Goal: Information Seeking & Learning: Find specific fact

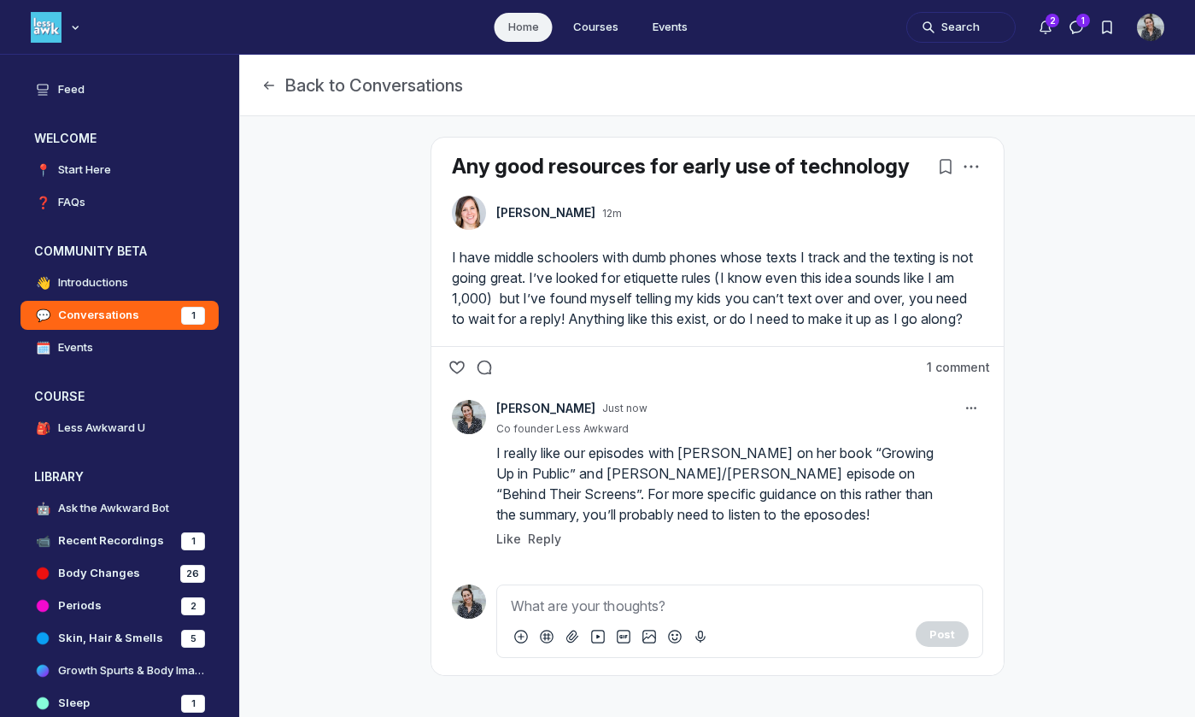
scroll to position [5141, 3271]
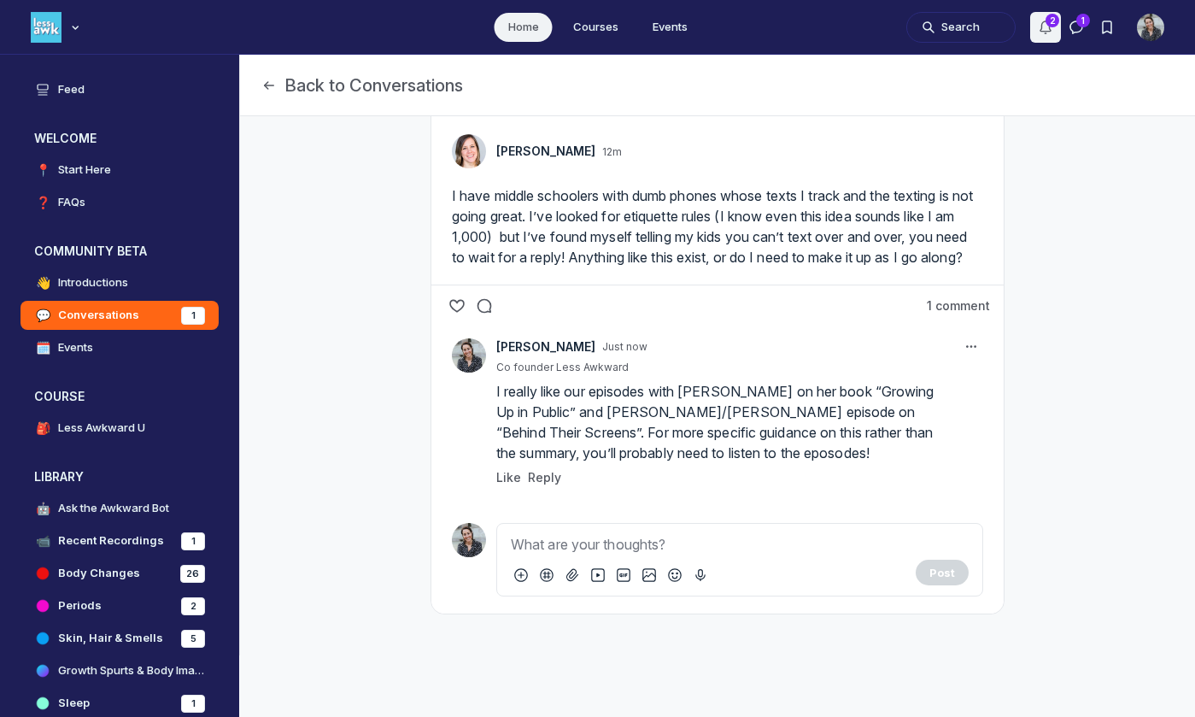
click at [1046, 16] on button "Notifications" at bounding box center [1045, 27] width 31 height 31
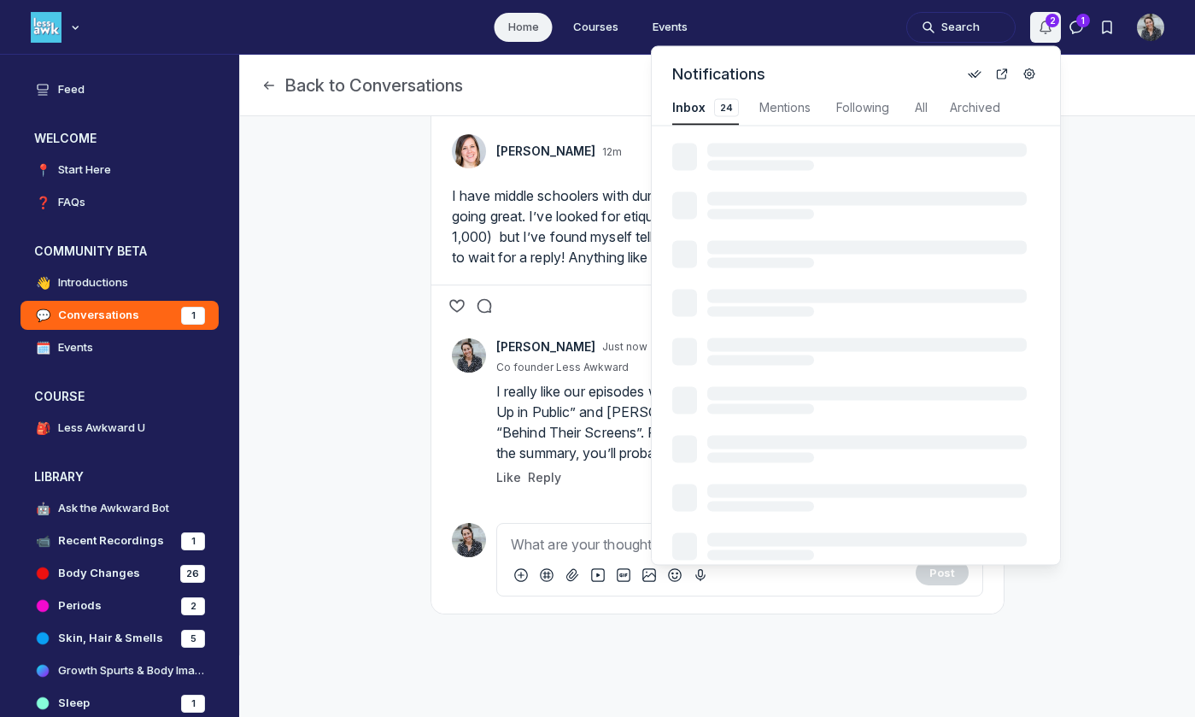
scroll to position [2312, 3646]
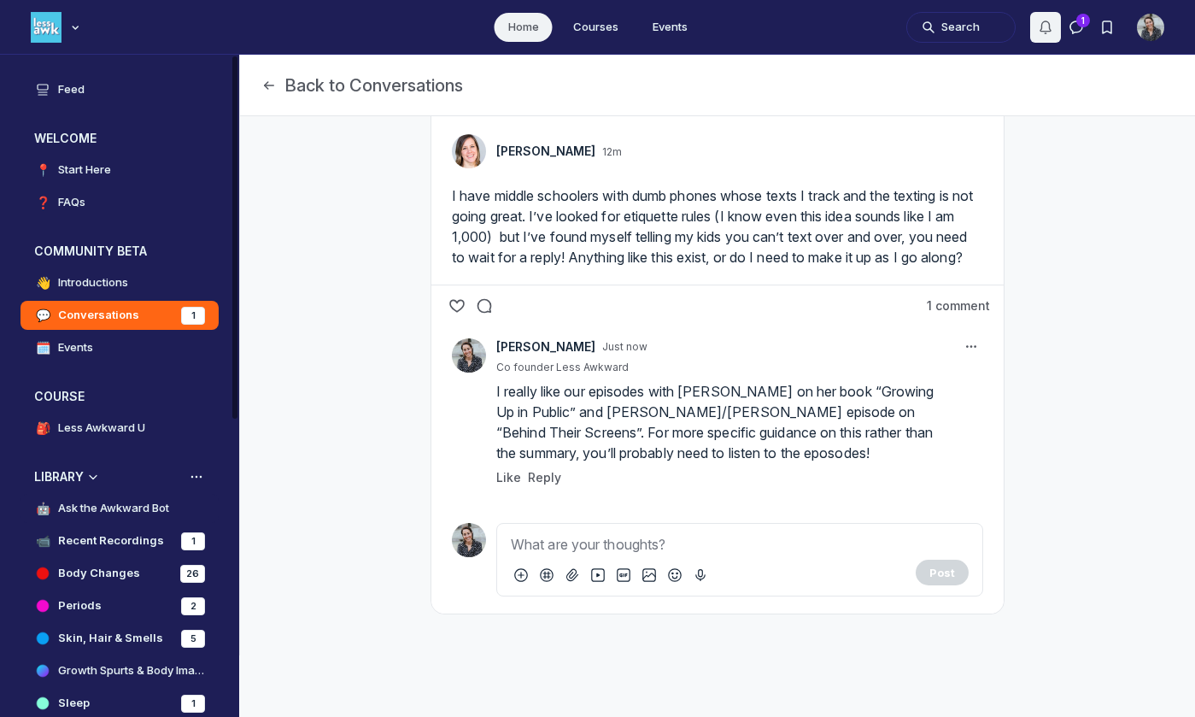
click at [103, 504] on h4 "Ask the Awkward Bot" at bounding box center [113, 508] width 111 height 17
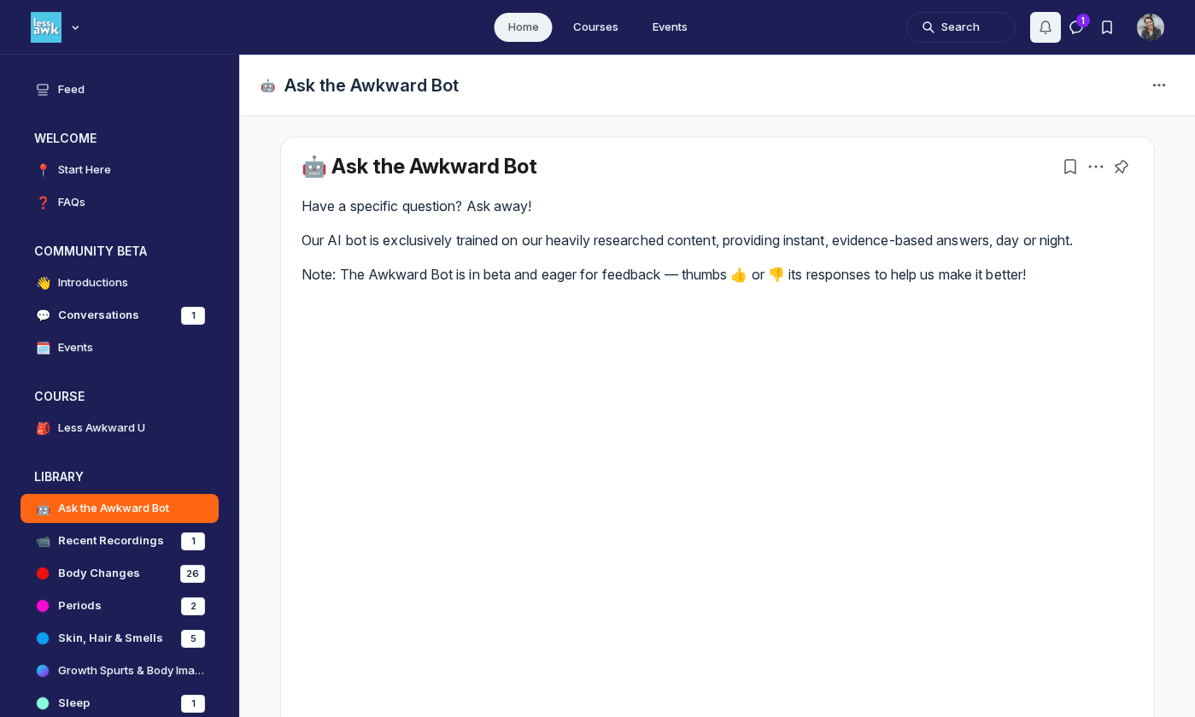
scroll to position [255, 0]
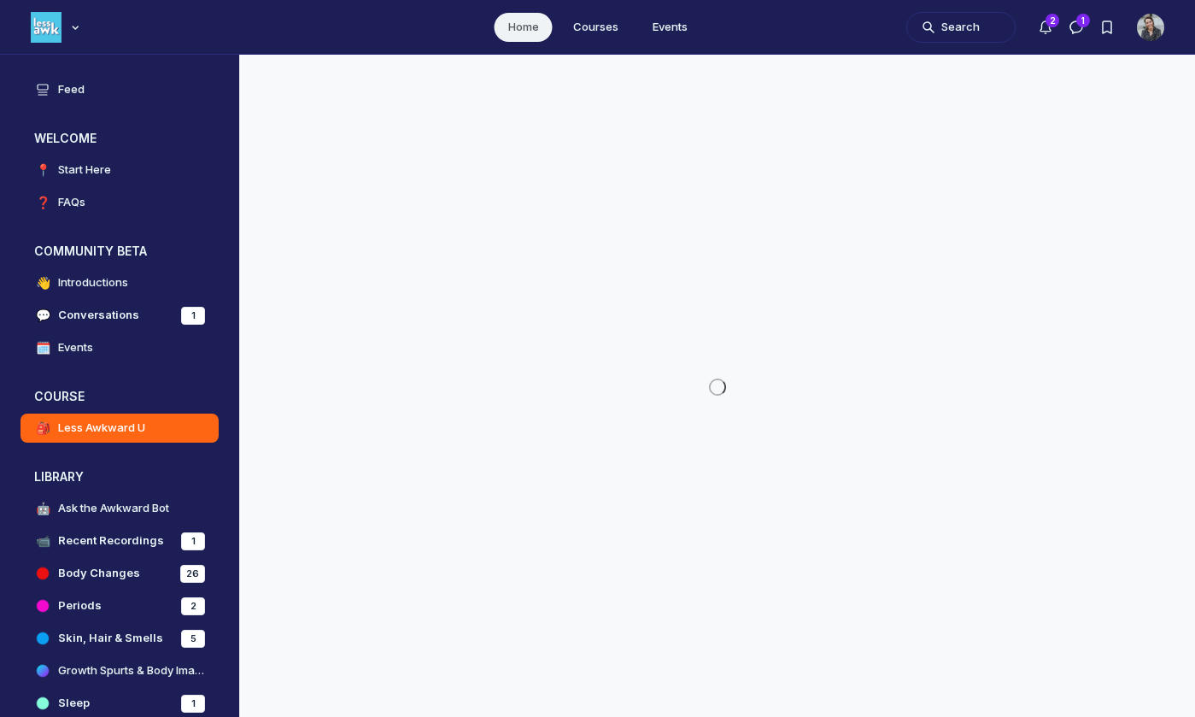
scroll to position [5141, 3271]
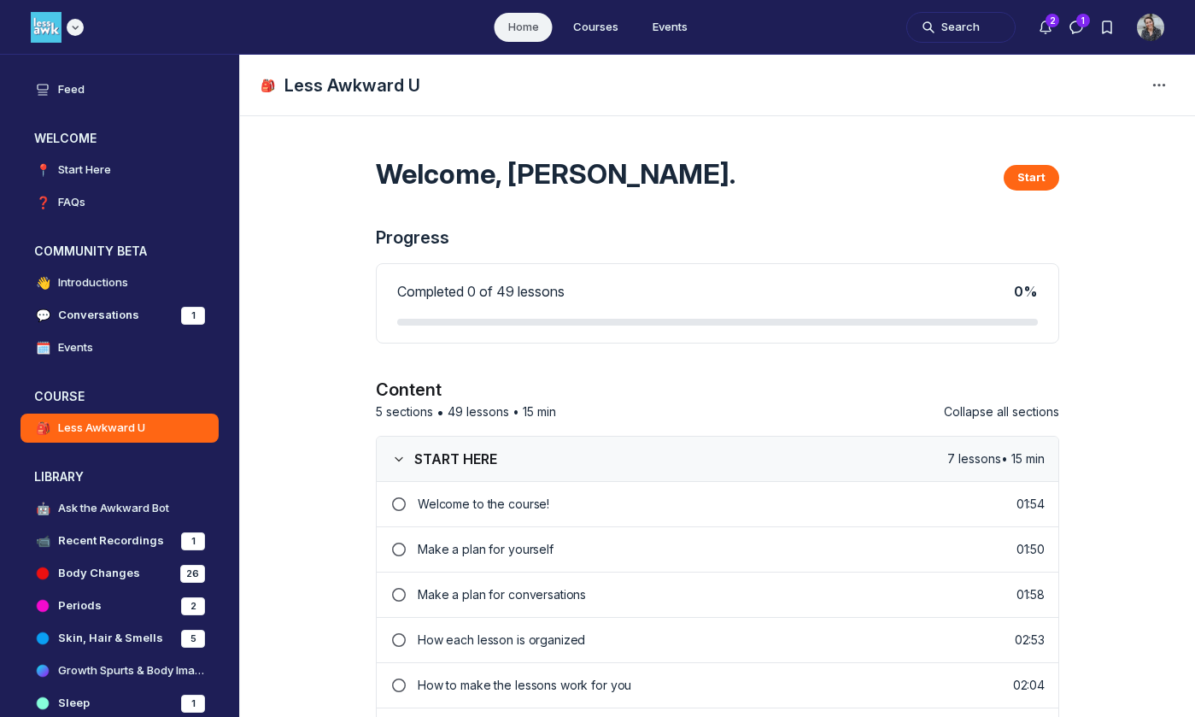
click at [32, 31] on img "Main navigation bar" at bounding box center [46, 27] width 31 height 31
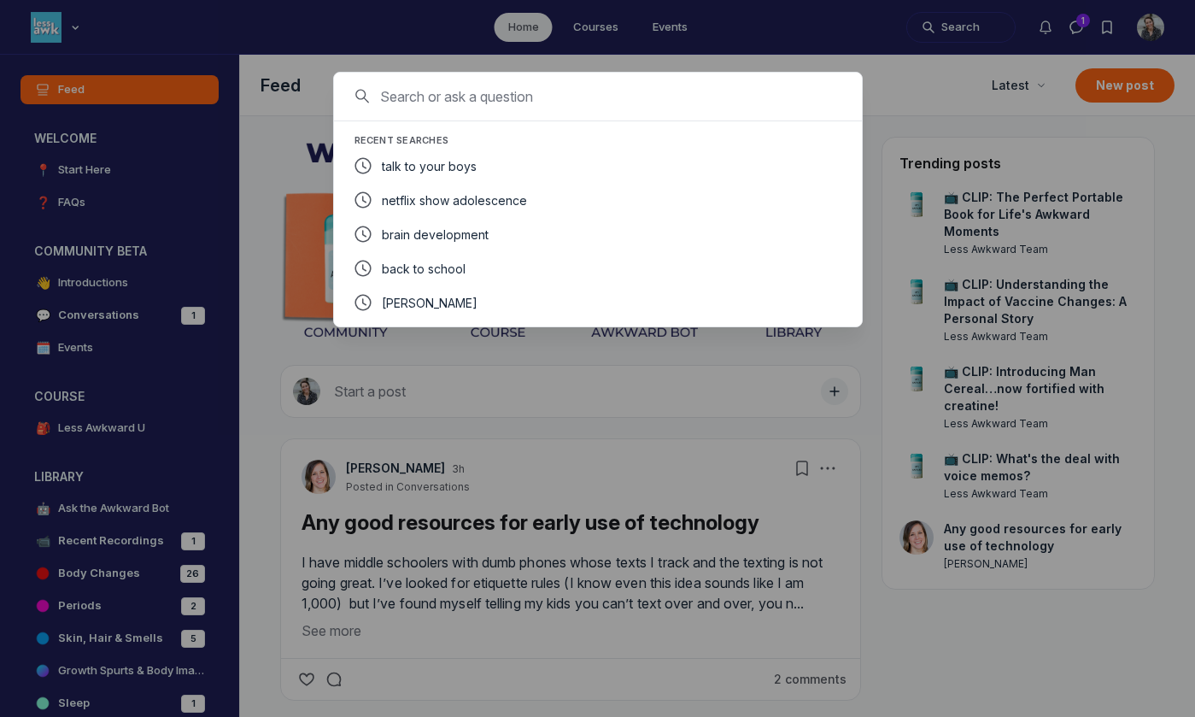
scroll to position [5141, 3271]
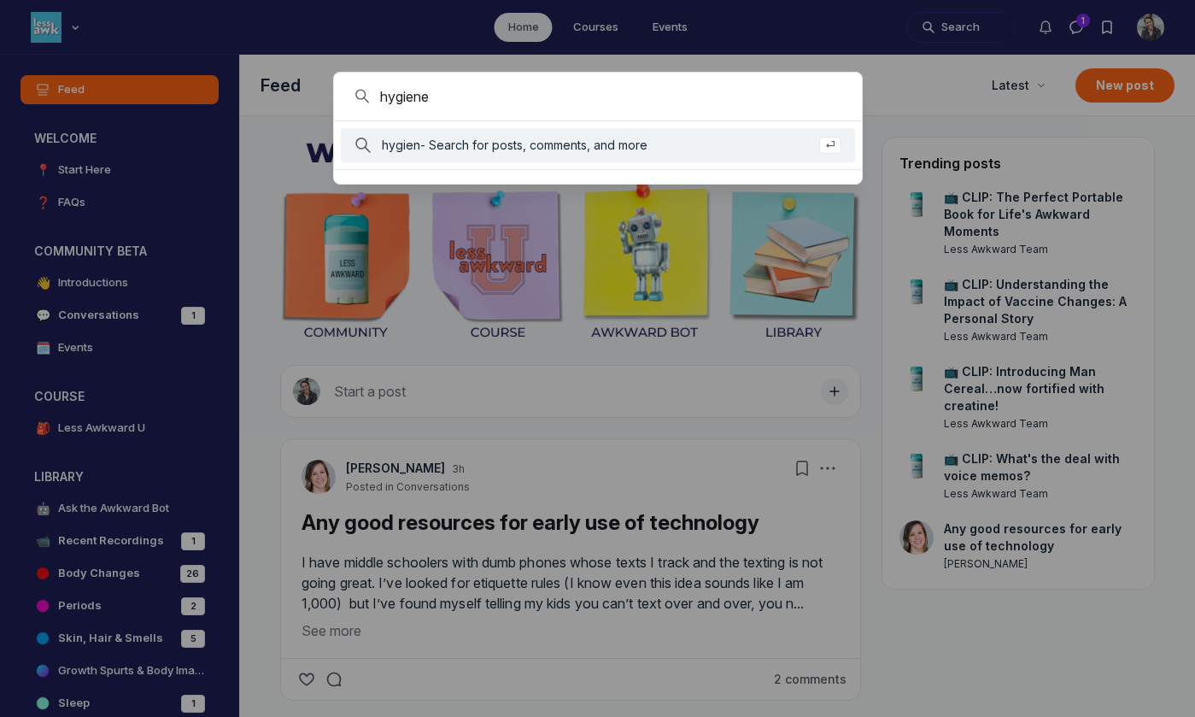
type input "hygiene"
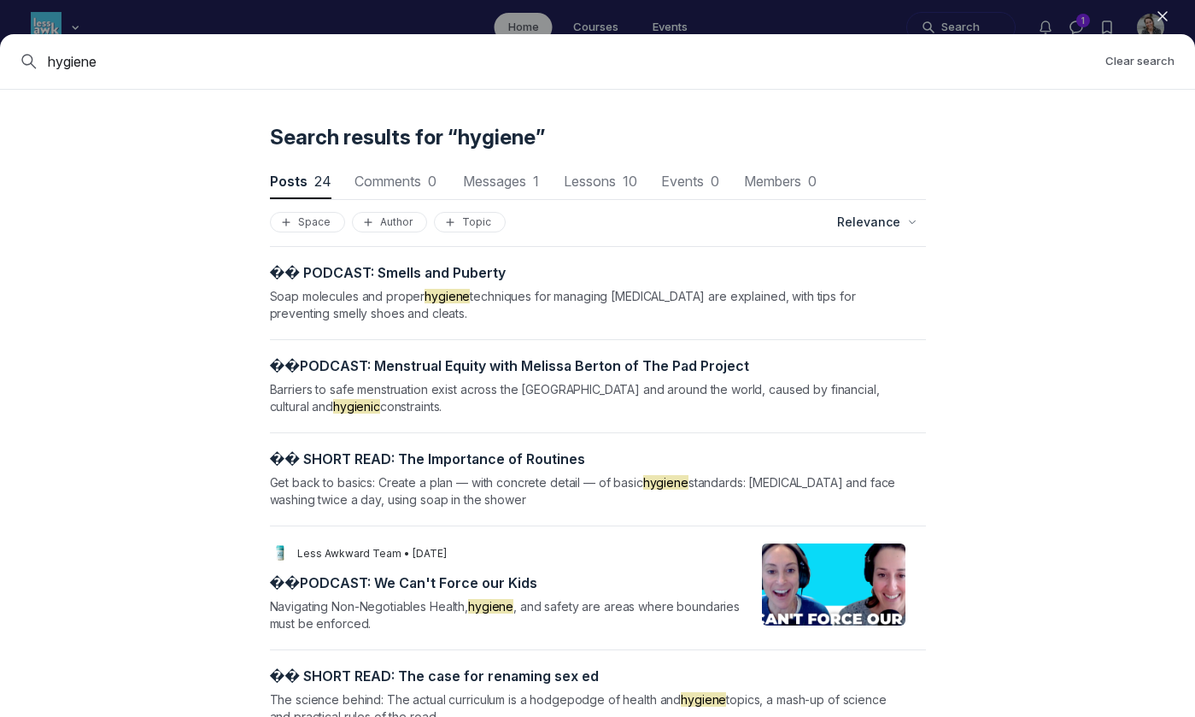
scroll to position [0, 0]
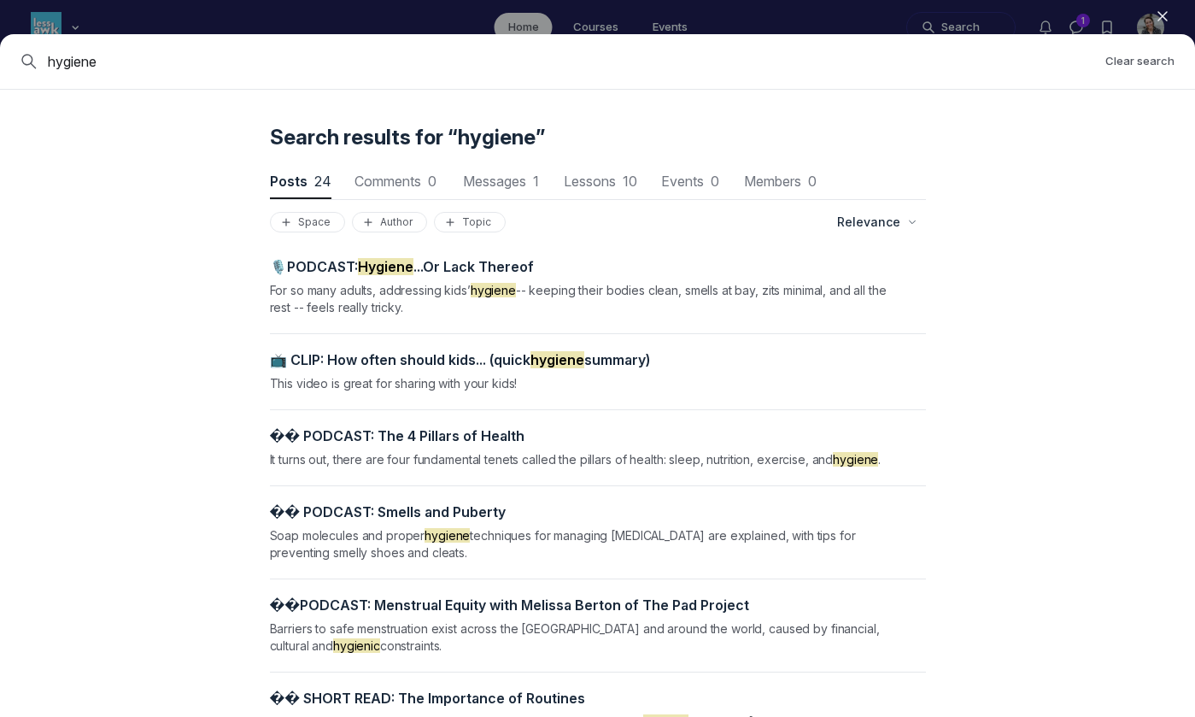
click at [1164, 15] on icon "button" at bounding box center [1162, 16] width 17 height 17
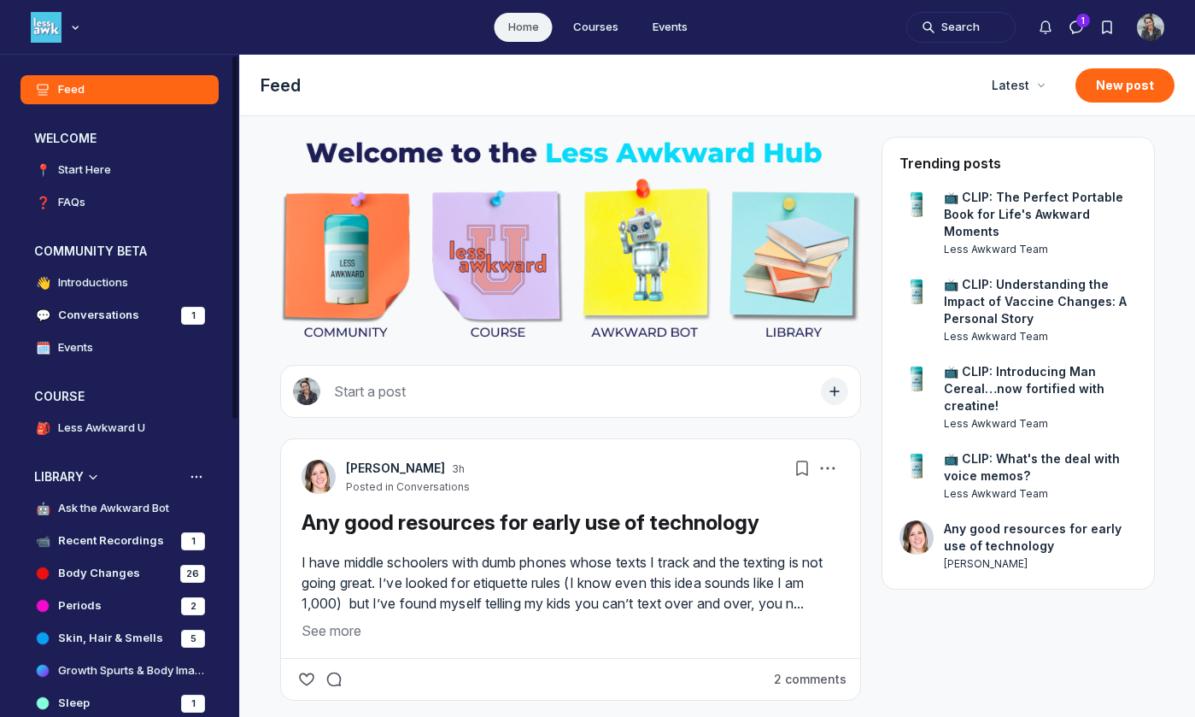
click at [105, 509] on h4 "Ask the Awkward Bot" at bounding box center [113, 508] width 111 height 17
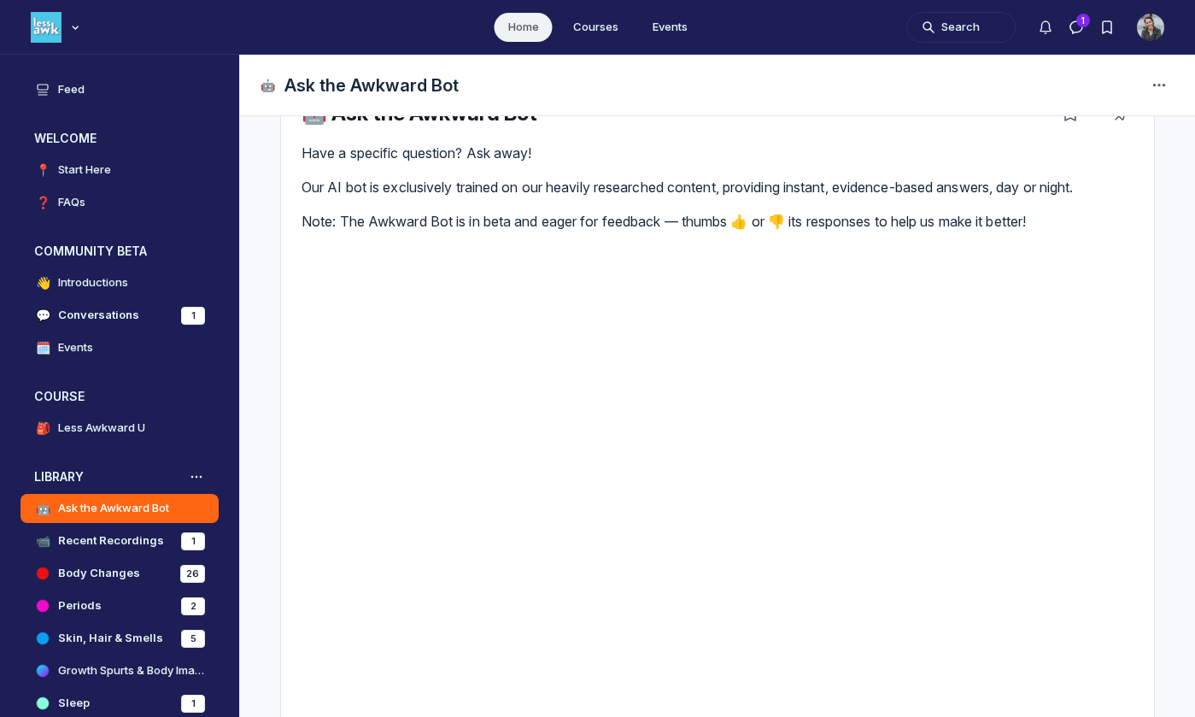
scroll to position [255, 0]
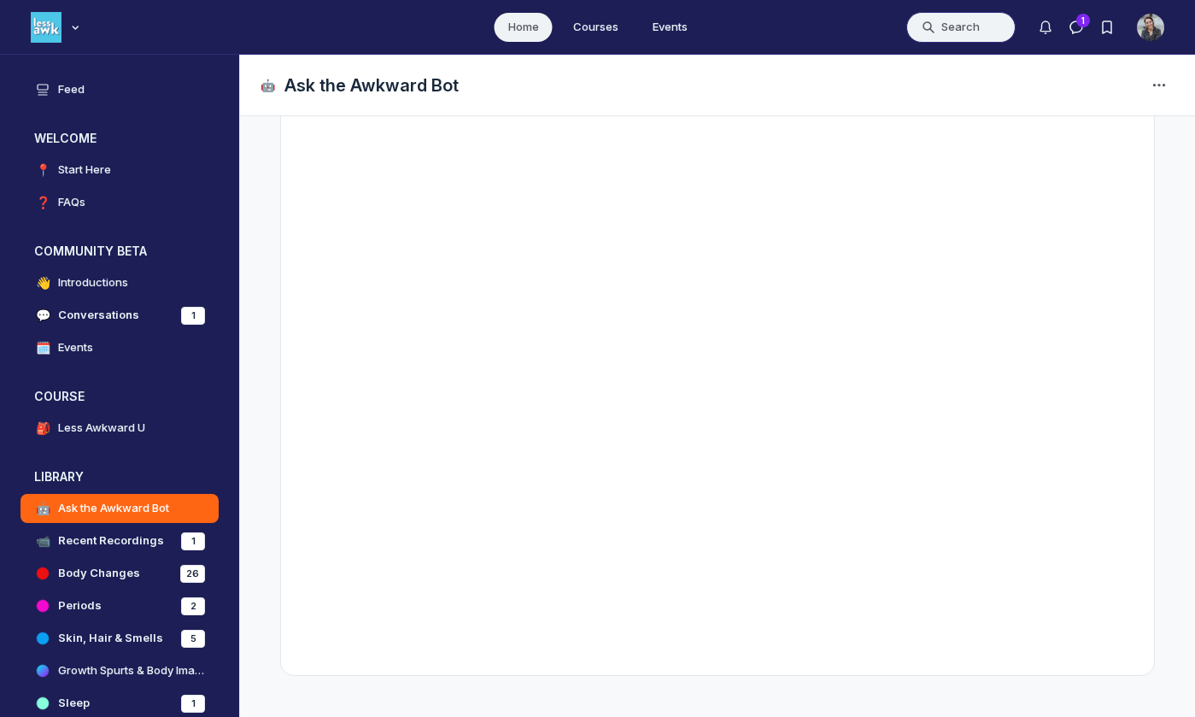
click at [958, 33] on button "Search" at bounding box center [960, 27] width 109 height 31
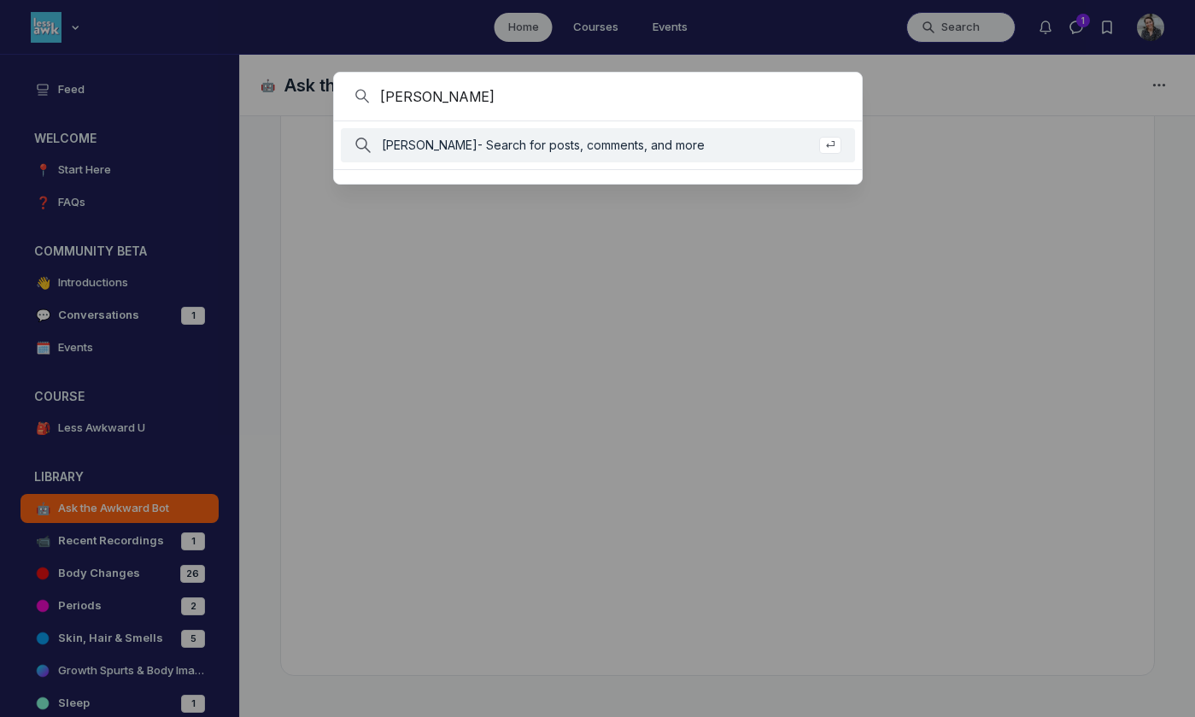
type input "roger bennett"
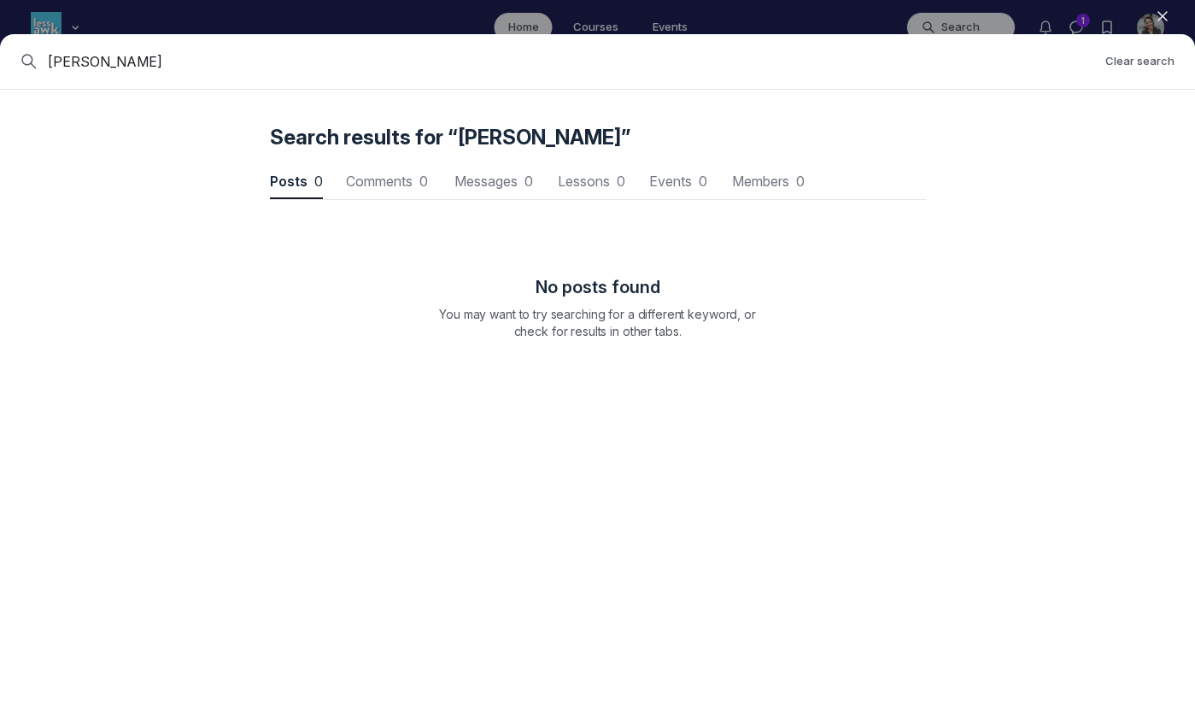
scroll to position [0, 0]
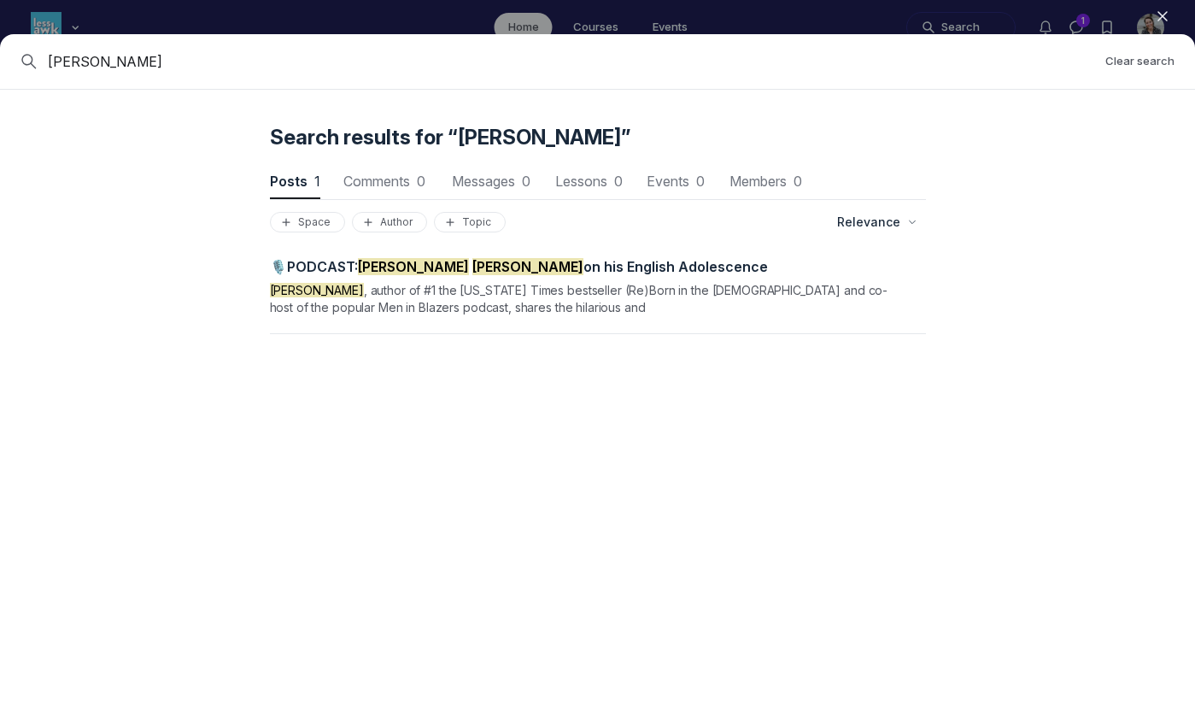
click at [631, 278] on div "🎙️PODCAST: Roger Bennett on his English Adolescence Roger Bennett , author of #…" at bounding box center [587, 287] width 635 height 58
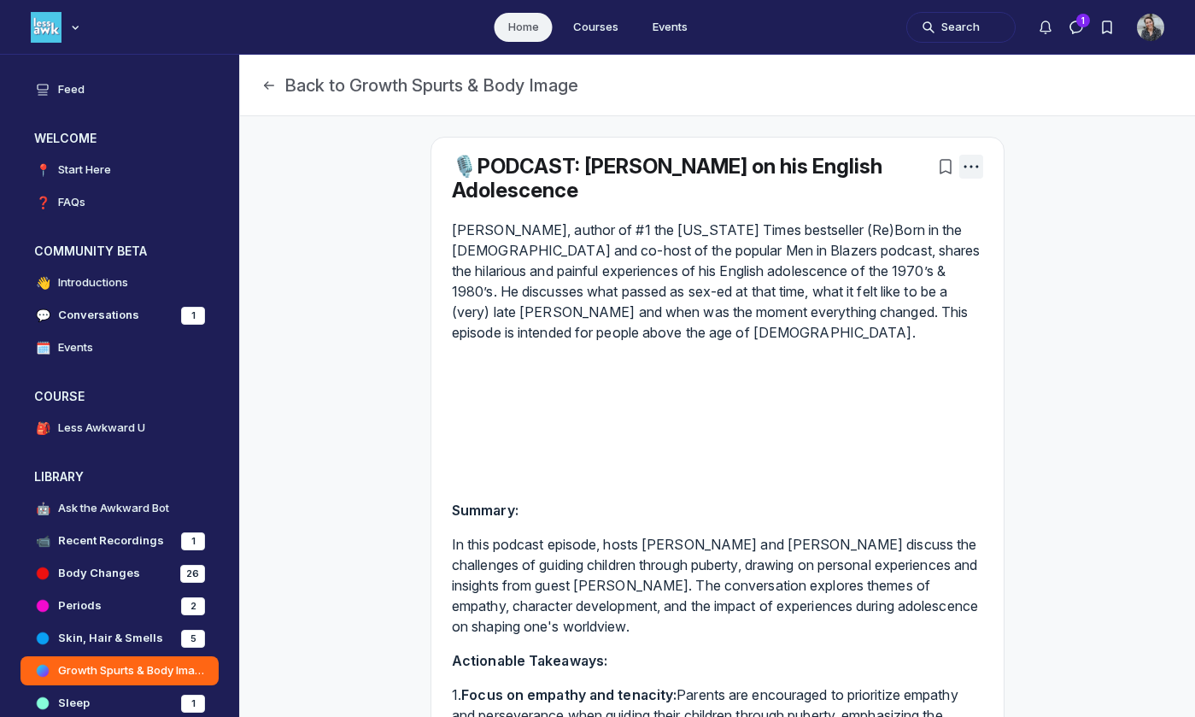
click at [974, 166] on icon "Post actions" at bounding box center [971, 166] width 17 height 17
